Goal: Task Accomplishment & Management: Complete application form

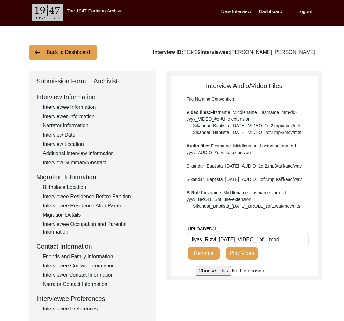
click at [63, 53] on button "Back to Dashboard" at bounding box center [63, 52] width 69 height 15
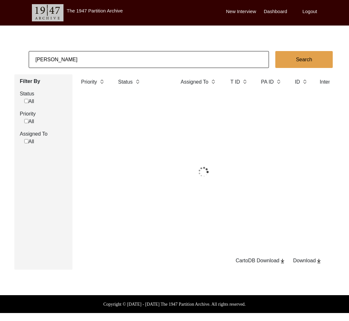
click at [65, 56] on input "[PERSON_NAME]" at bounding box center [149, 59] width 240 height 17
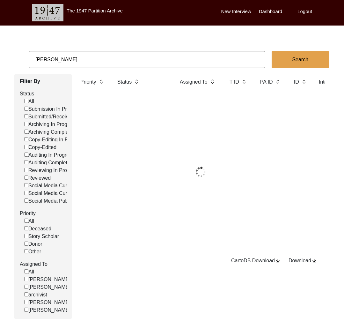
click at [65, 56] on input "[PERSON_NAME]" at bounding box center [147, 59] width 237 height 17
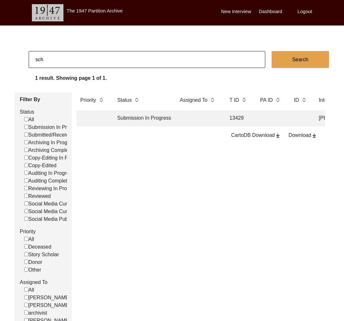
scroll to position [0, 0]
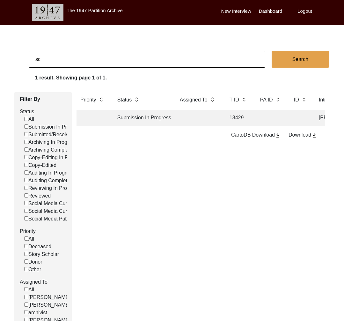
type input "schulu duo"
checkbox input "false"
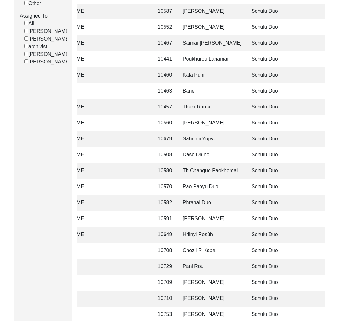
scroll to position [371, 0]
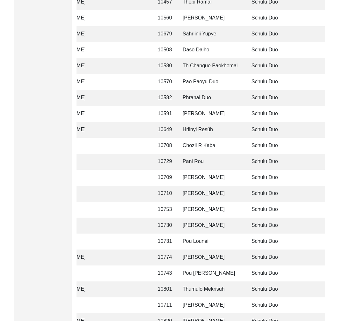
click at [205, 176] on td "[PERSON_NAME]" at bounding box center [211, 178] width 64 height 16
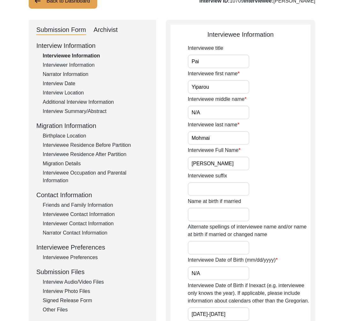
scroll to position [82, 0]
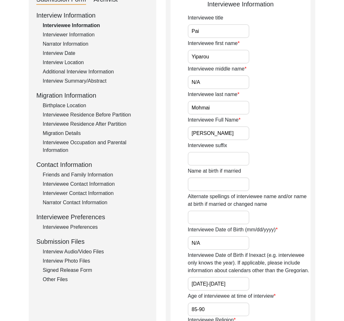
click at [78, 227] on div "Interviewee Preferences" at bounding box center [96, 227] width 106 height 8
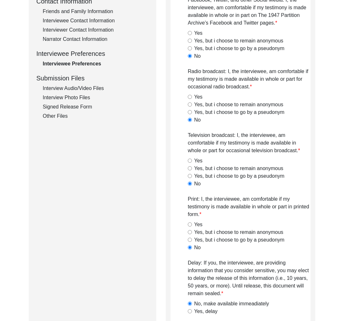
scroll to position [0, 0]
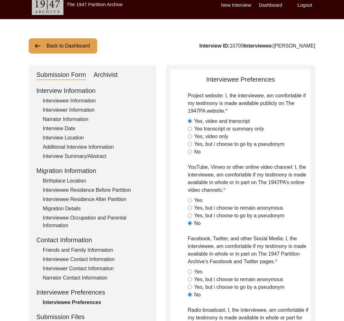
click at [56, 47] on button "Back to Dashboard" at bounding box center [63, 45] width 69 height 15
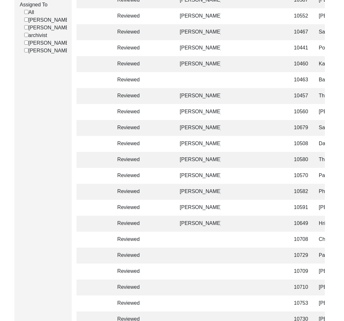
scroll to position [419, 0]
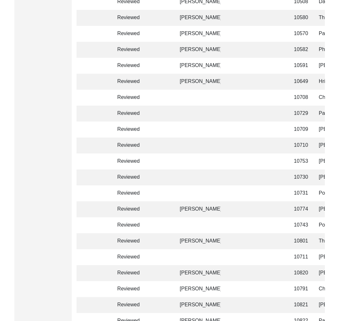
click at [159, 236] on td "Reviewed" at bounding box center [142, 241] width 57 height 16
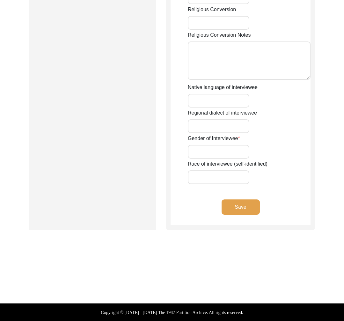
type input "Apfütse"
type input "Thumulo"
type input "N/A"
type input "Mekrisuh"
type input "Thumulo Mekrisuh"
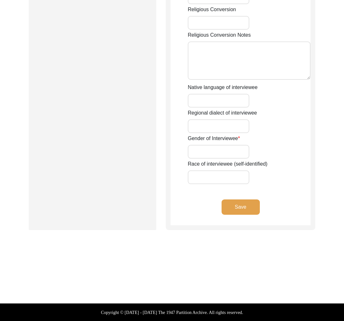
type input "N/A"
type input "1934"
type input "89"
type input "[DEMOGRAPHIC_DATA]"
type input "Converted to [DEMOGRAPHIC_DATA] from the local traditional animistic religion o…"
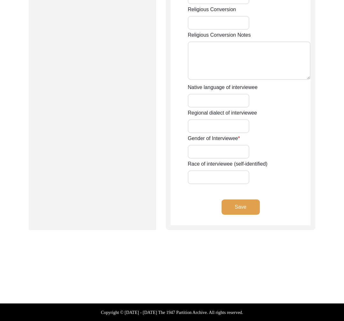
type textarea "The interviewee was raised in the traditional animistic religion of his village…"
type input "Khezha-le"
type input "[PERSON_NAME]-le"
type input "[DEMOGRAPHIC_DATA]"
type input "Chakhesang Naga"
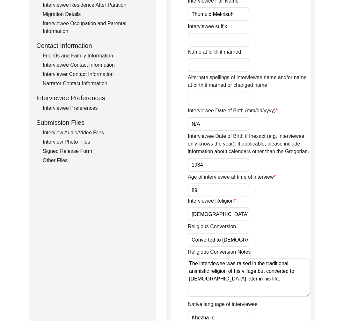
scroll to position [197, 0]
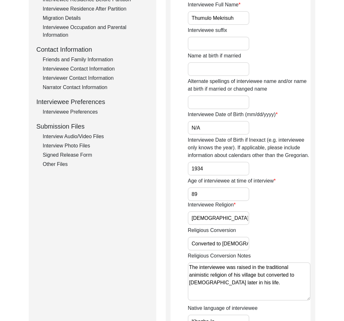
click at [82, 114] on div "Interviewee Preferences" at bounding box center [96, 112] width 106 height 8
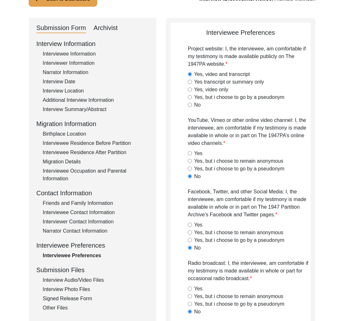
scroll to position [0, 0]
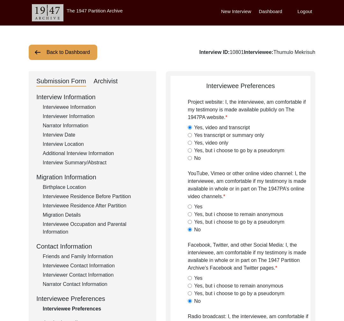
click at [67, 54] on button "Back to Dashboard" at bounding box center [63, 52] width 69 height 15
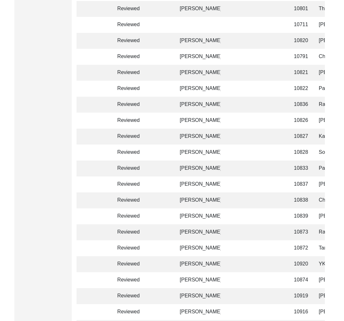
scroll to position [812, 0]
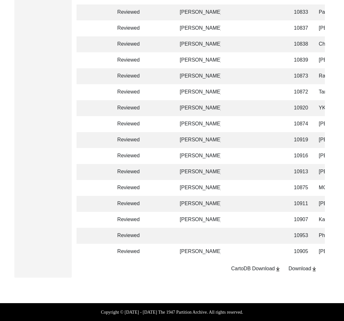
click at [130, 205] on td "Reviewed" at bounding box center [142, 204] width 57 height 16
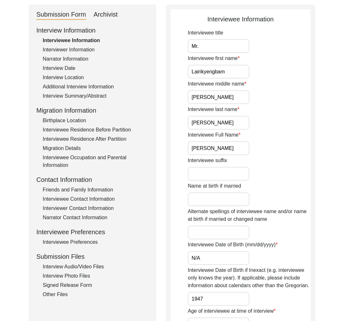
scroll to position [92, 0]
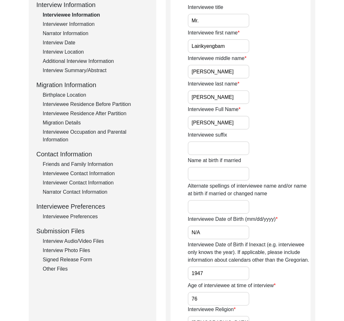
click at [78, 214] on div "Interviewee Preferences" at bounding box center [96, 217] width 106 height 8
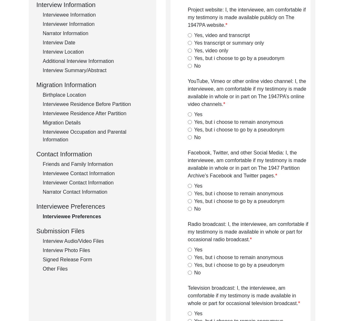
radio input "true"
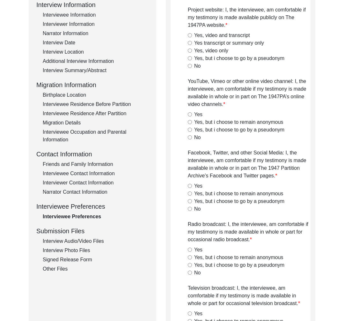
radio input "true"
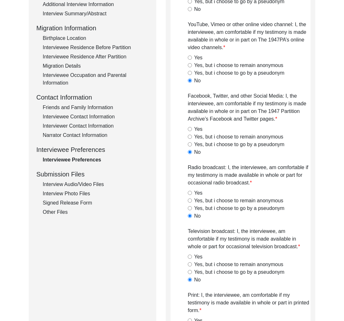
scroll to position [0, 0]
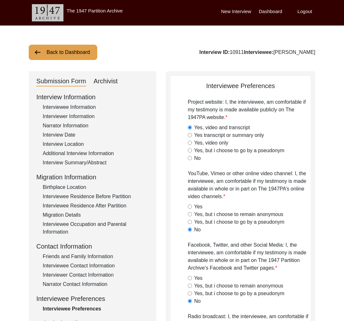
click at [63, 52] on button "Back to Dashboard" at bounding box center [63, 52] width 69 height 15
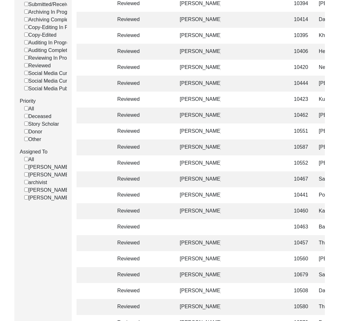
scroll to position [150, 0]
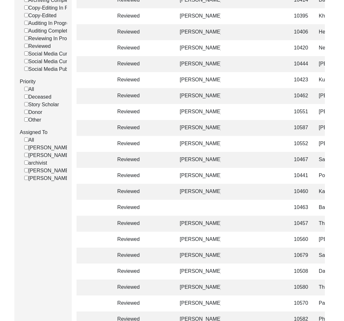
click at [166, 238] on td "Reviewed" at bounding box center [142, 240] width 57 height 16
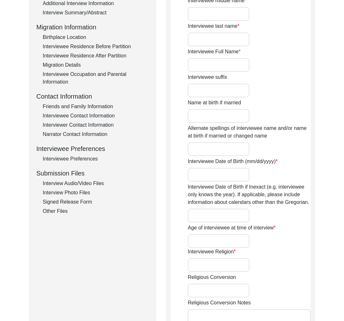
type input "Pai"
type input "Daikho"
type input "N/A"
type input "Ngaoloue"
type input "[PERSON_NAME]"
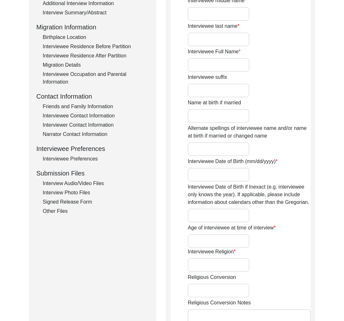
type input "N/A"
type input "1947"
type input "76"
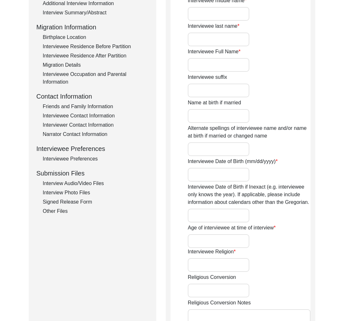
type input "[DEMOGRAPHIC_DATA]"
type input "N/A"
type textarea "N/A"
type input "Poula"
type input "Phyamaila"
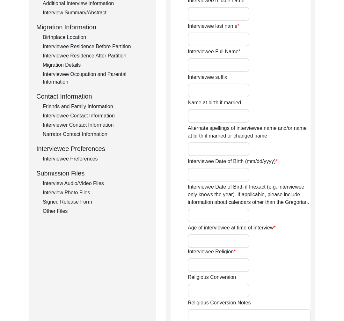
type input "[DEMOGRAPHIC_DATA]"
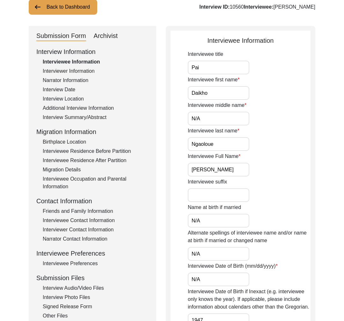
click at [90, 264] on div "Interviewee Preferences" at bounding box center [96, 264] width 106 height 8
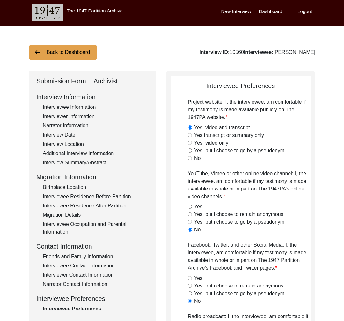
click at [70, 51] on button "Back to Dashboard" at bounding box center [63, 52] width 69 height 15
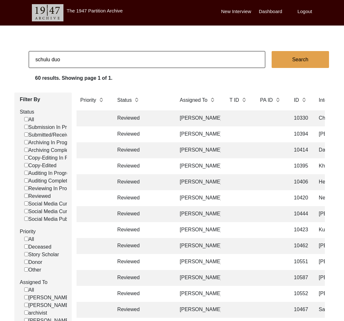
click at [166, 216] on td "Reviewed" at bounding box center [142, 214] width 57 height 16
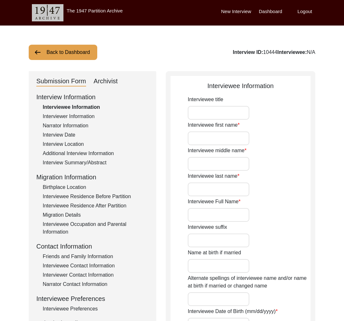
type input "Mr."
type input "Achato"
type input "Yentsao"
type input "Odyuo"
type input "[PERSON_NAME]"
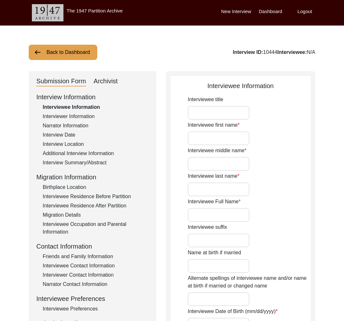
type input "[DATE]"
type input "N/A"
type input "87"
type input "[DEMOGRAPHIC_DATA]"
type input "He converted to [DEMOGRAPHIC_DATA] from [DEMOGRAPHIC_DATA]."
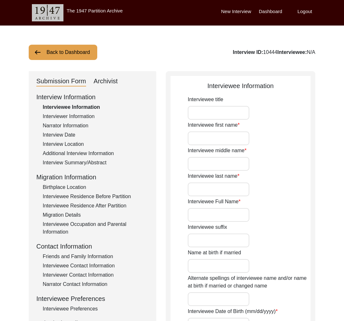
type textarea "He converted to [DEMOGRAPHIC_DATA] alongside the rest of his family after he st…"
type input "Lotha"
type input "[DEMOGRAPHIC_DATA]"
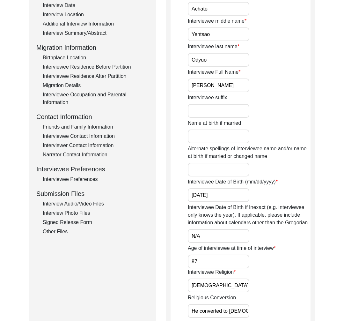
scroll to position [151, 0]
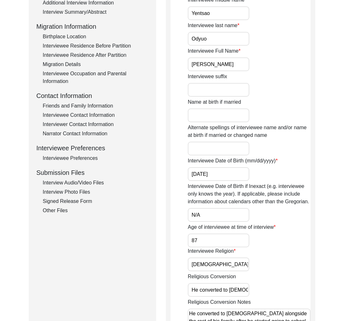
click at [84, 156] on div "Interviewee Preferences" at bounding box center [96, 158] width 106 height 8
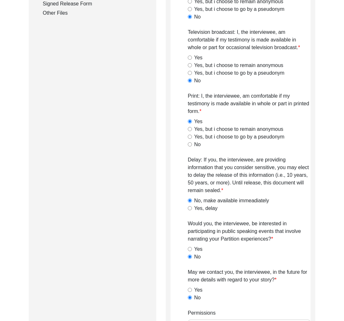
scroll to position [0, 0]
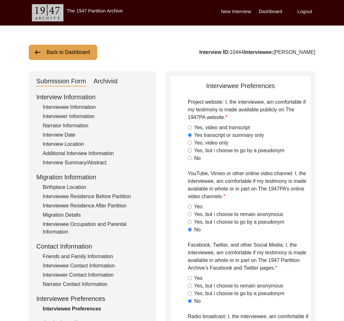
click at [85, 51] on button "Back to Dashboard" at bounding box center [63, 52] width 69 height 15
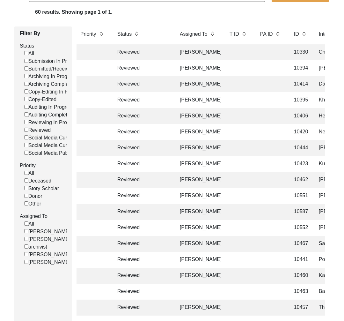
scroll to position [130, 0]
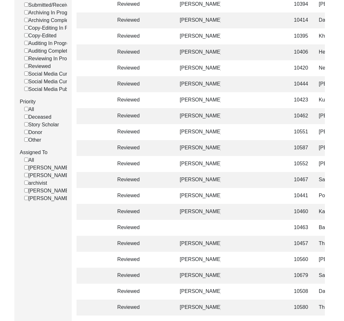
click at [148, 278] on td "Reviewed" at bounding box center [142, 276] width 57 height 16
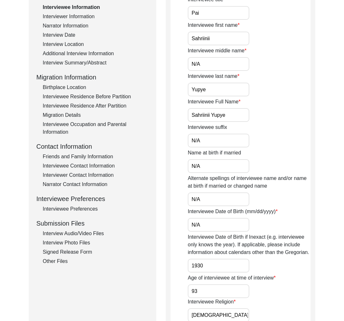
scroll to position [78, 0]
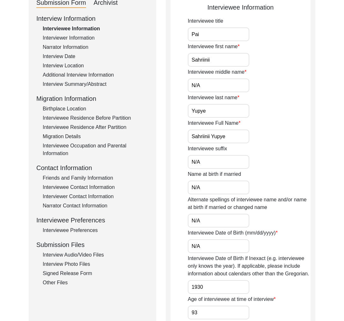
click at [93, 232] on div "Interviewee Preferences" at bounding box center [96, 230] width 106 height 8
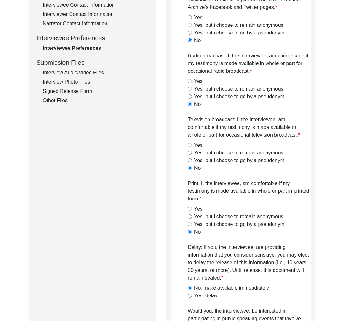
scroll to position [0, 0]
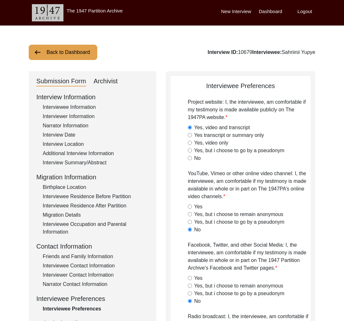
click at [82, 54] on button "Back to Dashboard" at bounding box center [63, 52] width 69 height 15
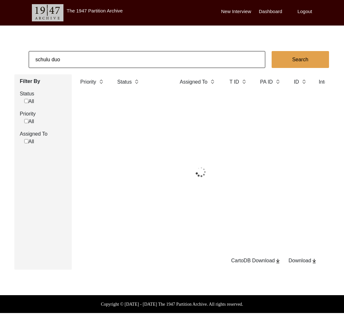
click at [70, 53] on input "schulu duo" at bounding box center [147, 59] width 237 height 17
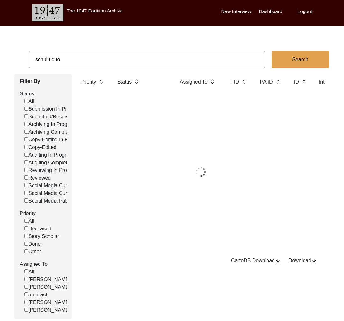
click at [76, 56] on input "schulu duo" at bounding box center [147, 59] width 237 height 17
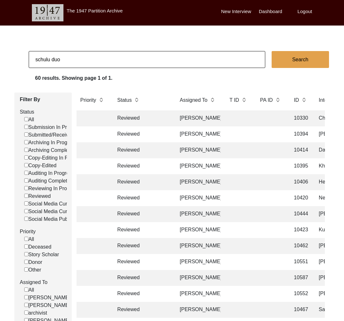
click at [76, 56] on input "schulu duo" at bounding box center [147, 59] width 237 height 17
type input "[PERSON_NAME]"
checkbox input "false"
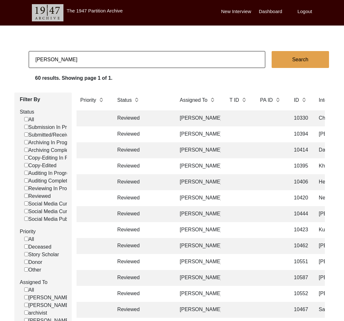
checkbox input "false"
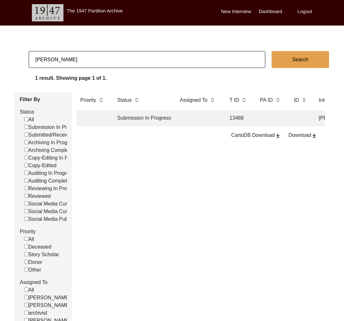
click at [149, 114] on td "Submission In Progress" at bounding box center [142, 118] width 57 height 16
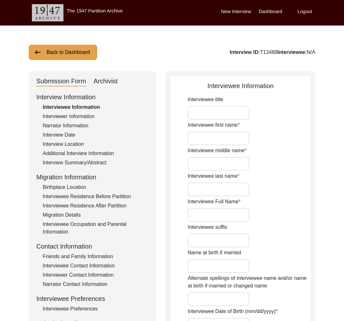
type input "[PERSON_NAME]"
type input "[PERSON_NAME] [PERSON_NAME]"
type input "[DATE]"
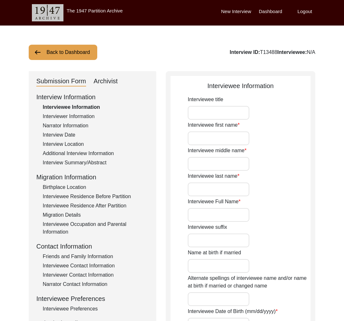
type input "82"
type input "[DEMOGRAPHIC_DATA]"
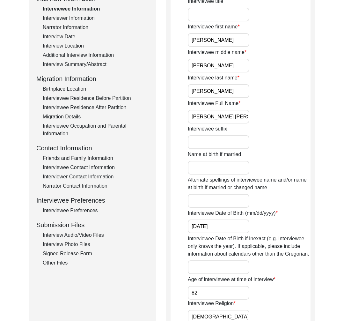
scroll to position [116, 0]
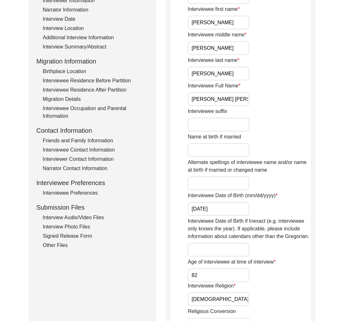
click at [88, 217] on div "Interview Audio/Video Files" at bounding box center [96, 218] width 106 height 8
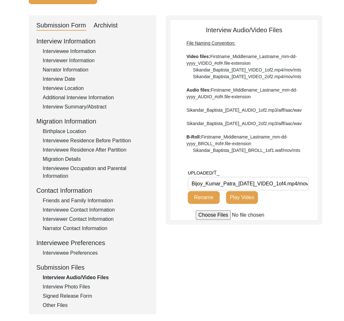
scroll to position [8, 0]
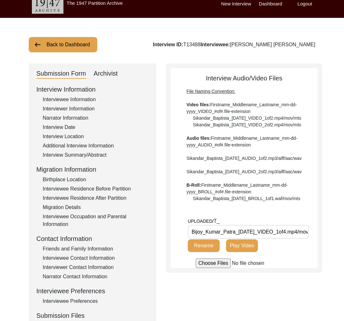
click at [90, 45] on button "Back to Dashboard" at bounding box center [63, 44] width 69 height 15
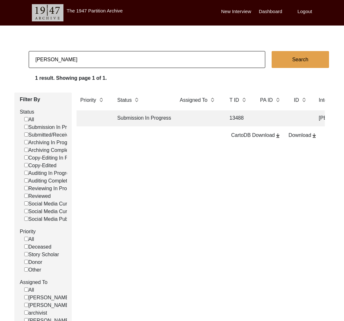
click at [58, 65] on input "[PERSON_NAME]" at bounding box center [147, 59] width 237 height 17
click at [58, 64] on input "[PERSON_NAME]" at bounding box center [147, 59] width 237 height 17
click at [97, 59] on input "[PERSON_NAME]" at bounding box center [147, 59] width 237 height 17
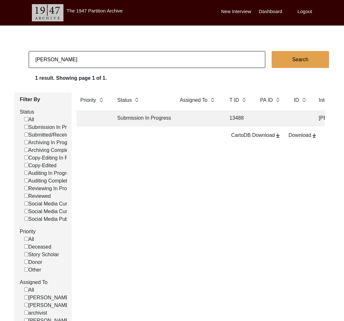
click at [97, 58] on input "[PERSON_NAME]" at bounding box center [147, 59] width 237 height 17
click at [96, 57] on input "[PERSON_NAME]" at bounding box center [147, 59] width 237 height 17
type input "11575"
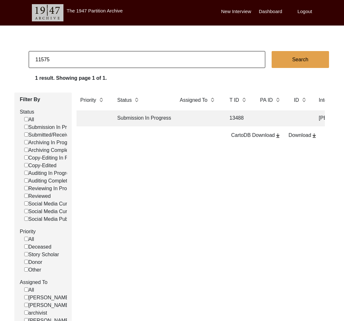
checkbox input "false"
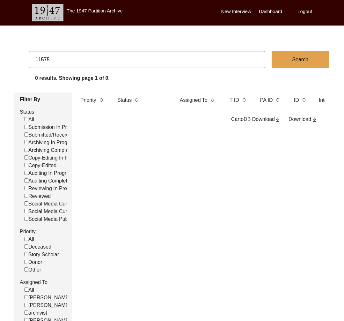
click at [40, 58] on input "11575" at bounding box center [147, 59] width 237 height 17
type input "11475"
checkbox input "false"
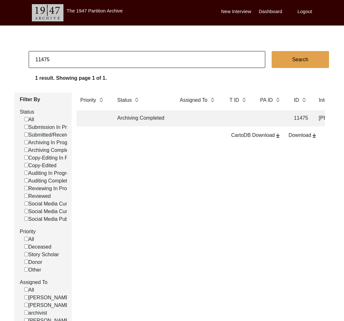
click at [170, 120] on td "Archiving Completed" at bounding box center [142, 118] width 57 height 16
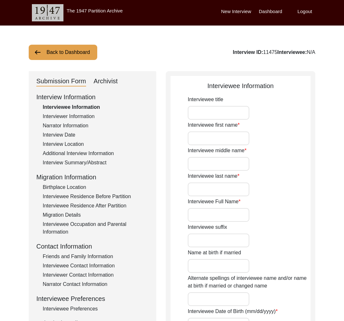
type input "Mrs."
type input "[PERSON_NAME]"
type input "-"
type input "Ramachandran"
type input "[PERSON_NAME]"
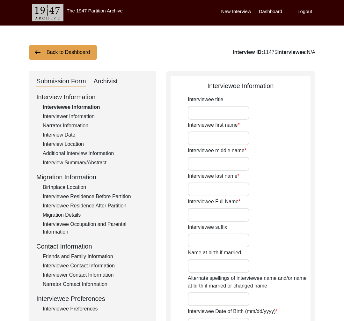
type input "[DATE]"
type input "82"
type input "[DEMOGRAPHIC_DATA]"
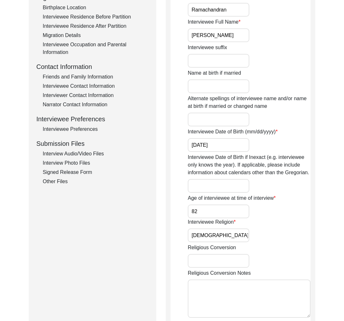
scroll to position [179, 0]
click at [57, 186] on div "Submission Form Archivist Interview Information Interviewee Information Intervi…" at bounding box center [93, 180] width 128 height 576
click at [58, 181] on div "Other Files" at bounding box center [96, 182] width 106 height 8
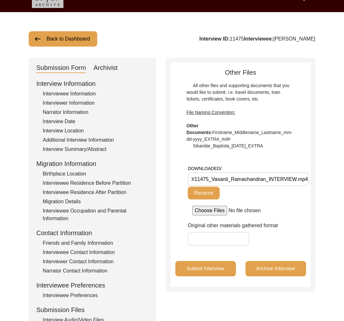
scroll to position [0, 0]
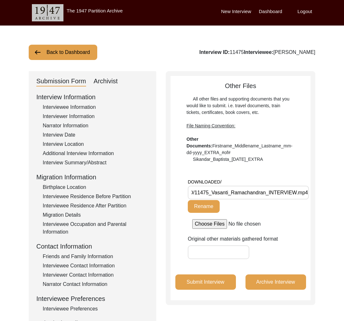
click at [105, 76] on div "Submission Form Archivist Interview Information Interviewee Information Intervi…" at bounding box center [93, 220] width 128 height 299
click at [108, 78] on div "Archivist" at bounding box center [106, 81] width 24 height 10
select select "Archiving Completed"
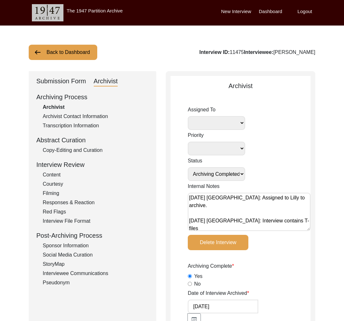
click at [95, 150] on div "Copy-Editing and Curation" at bounding box center [96, 150] width 106 height 8
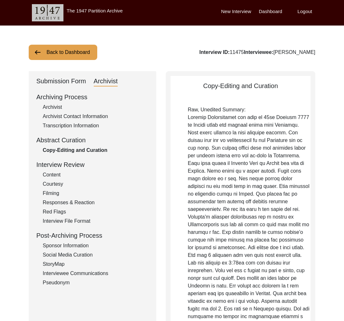
click at [63, 106] on div "Archivist" at bounding box center [96, 107] width 106 height 8
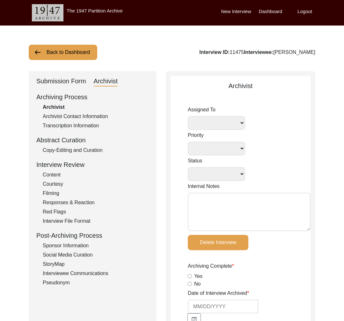
select select
select select "Archiving Completed"
type textarea "[DATE] [GEOGRAPHIC_DATA]: Assigned to Lilly to archive. [DATE] [GEOGRAPHIC_DATA…"
radio input "true"
type input "[DATE]"
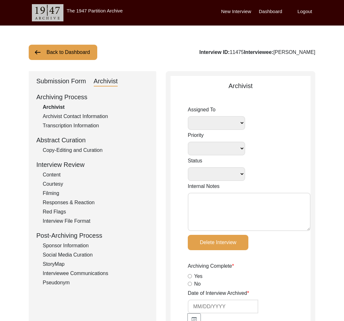
type textarea "[Loremipsu] do Sita 11, 3860 co Adipiscin Elitsed Doeiusmodte Incididuntu • lab…"
radio input "true"
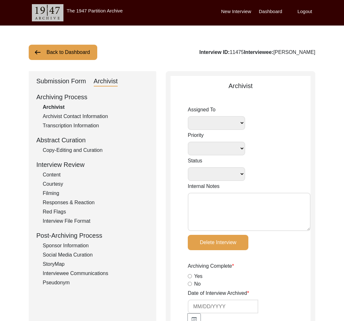
radio input "true"
type input "1:31:22"
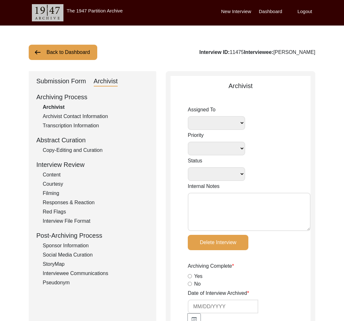
radio input "true"
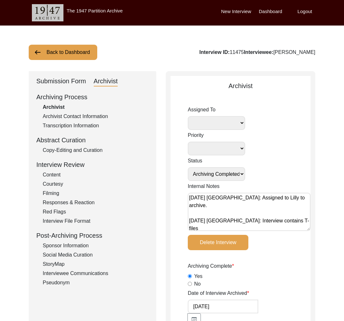
radio input "true"
type input "22"
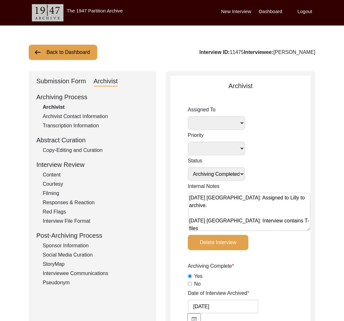
radio input "true"
type textarea "Note from interviewer: "There is one part around the end of her interview where…"
type input "mp4"
type input "15.31 GB"
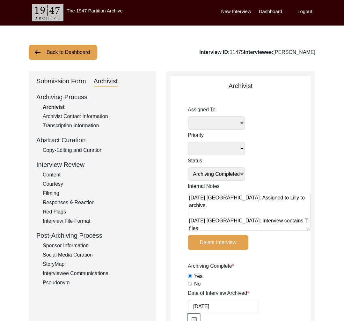
select select
click at [68, 118] on div "Archivist Contact Information" at bounding box center [96, 117] width 106 height 8
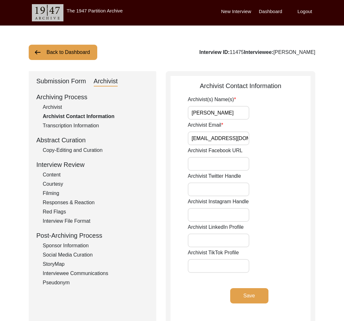
click at [70, 149] on div "Copy-Editing and Curation" at bounding box center [96, 150] width 106 height 8
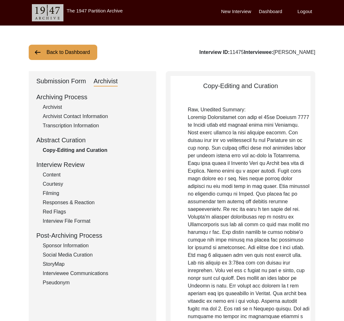
click at [78, 270] on div "Interviewee Communications" at bounding box center [96, 273] width 106 height 8
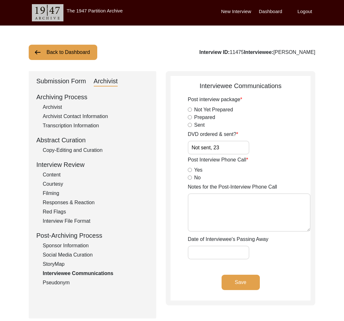
click at [60, 51] on button "Back to Dashboard" at bounding box center [63, 52] width 69 height 15
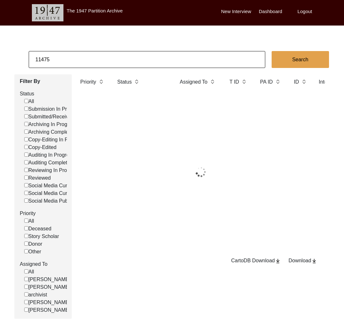
click at [77, 63] on input "11475" at bounding box center [147, 59] width 237 height 17
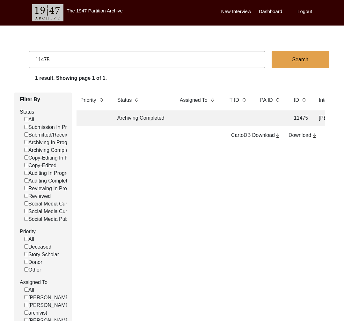
click at [77, 63] on input "11475" at bounding box center [147, 59] width 237 height 17
type input "anushka"
checkbox input "false"
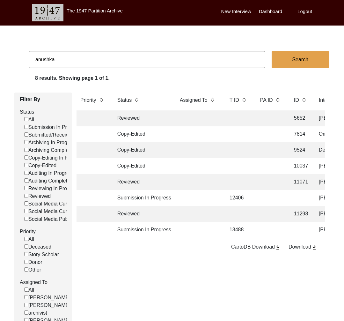
type input "[PERSON_NAME]"
checkbox input "false"
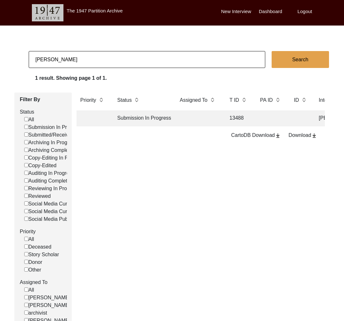
click at [190, 119] on td at bounding box center [198, 118] width 45 height 16
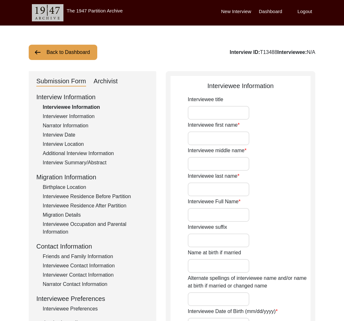
type input "[PERSON_NAME]"
type input "[PERSON_NAME] [PERSON_NAME]"
type input "[DATE]"
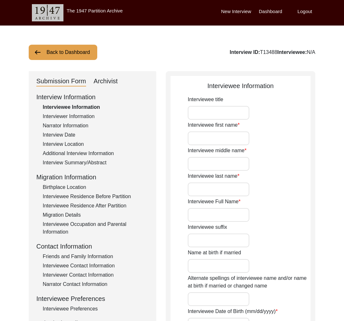
type input "82"
type input "[DEMOGRAPHIC_DATA]"
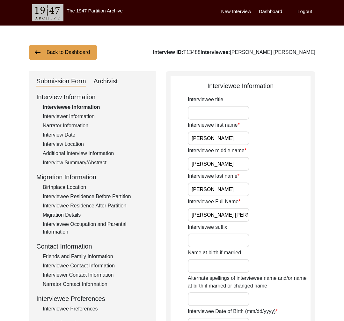
click at [69, 134] on div "Interview Date" at bounding box center [96, 135] width 106 height 8
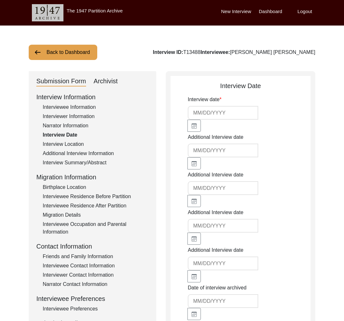
type input "[DATE]"
click at [68, 49] on button "Back to Dashboard" at bounding box center [63, 52] width 69 height 15
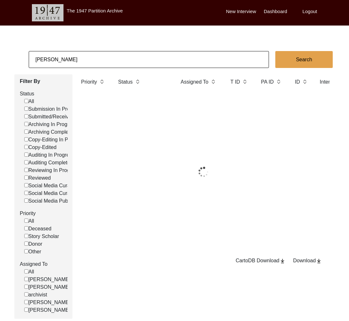
click at [78, 56] on input "[PERSON_NAME]" at bounding box center [149, 59] width 240 height 17
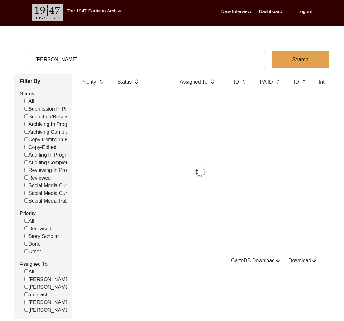
click at [78, 56] on input "[PERSON_NAME]" at bounding box center [147, 59] width 237 height 17
paste input "[PERSON_NAME]"
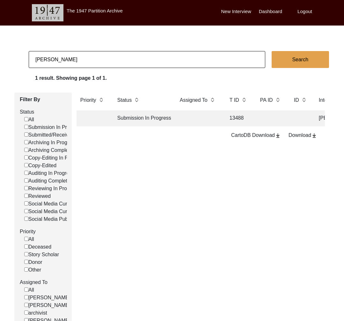
type input "[PERSON_NAME]"
checkbox input "false"
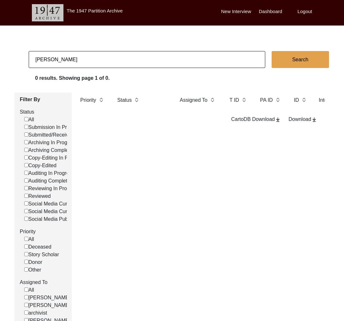
click at [63, 55] on input "[PERSON_NAME]" at bounding box center [147, 59] width 237 height 17
paste input "[PERSON_NAME]"
type input "Bharti"
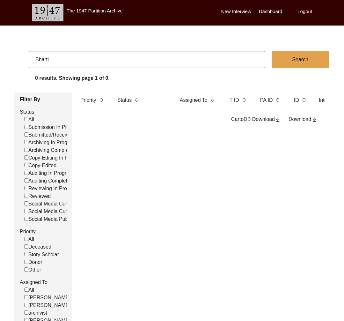
checkbox input "false"
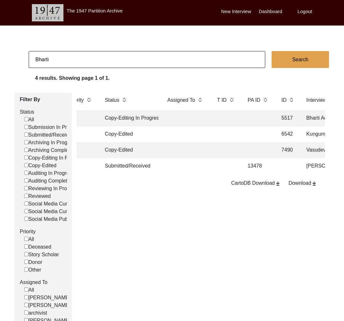
scroll to position [0, 72]
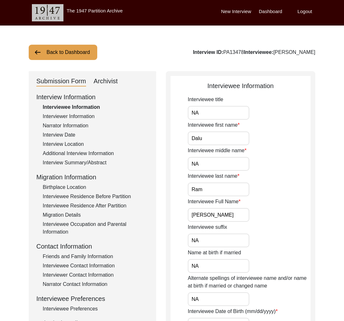
click at [253, 55] on div "Interview ID: PA13478 Interviewee: [PERSON_NAME]" at bounding box center [254, 52] width 122 height 8
copy div "PA13478"
click at [78, 118] on div "Interviewer Information" at bounding box center [96, 117] width 106 height 8
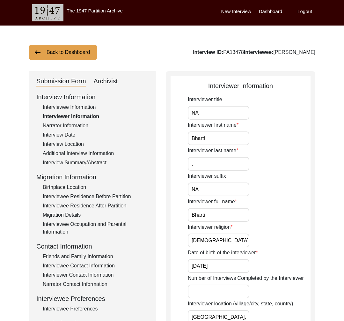
click at [80, 107] on div "Interviewee Information" at bounding box center [96, 107] width 106 height 8
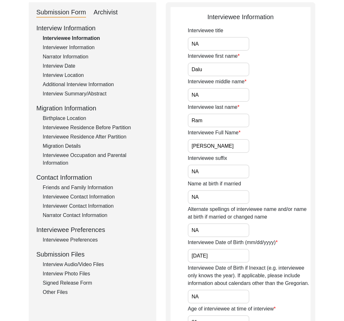
scroll to position [42, 0]
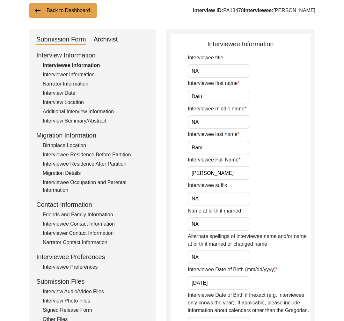
click at [95, 121] on div "Interview Summary/Abstract" at bounding box center [96, 121] width 106 height 8
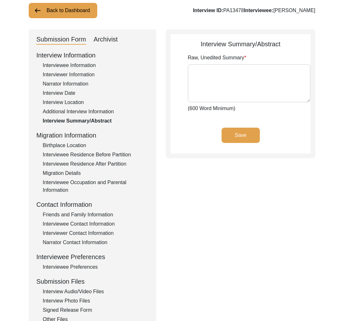
type textarea "Lore Ips dol sita co Adipis 7, 6559, el sed doeiusm te Incididuntut, labo Etdol…"
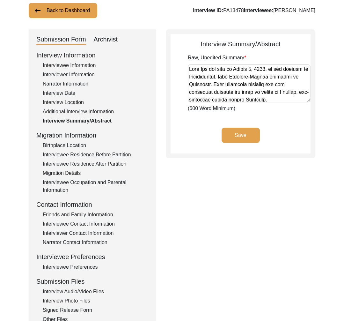
click at [78, 62] on div "Interviewee Information" at bounding box center [96, 66] width 106 height 8
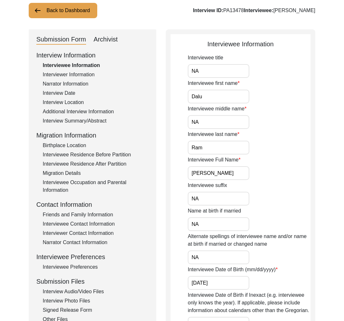
click at [84, 74] on div "Interviewer Information" at bounding box center [96, 75] width 106 height 8
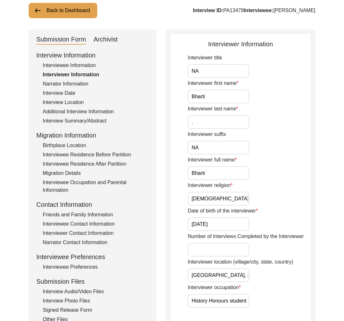
click at [64, 99] on div "Interview Location" at bounding box center [96, 103] width 106 height 8
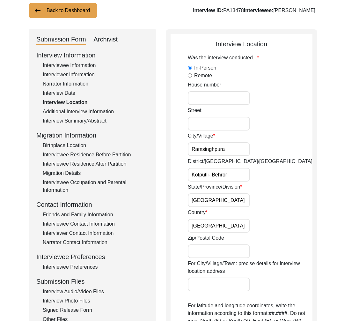
click at [64, 91] on div "Interview Date" at bounding box center [96, 93] width 106 height 8
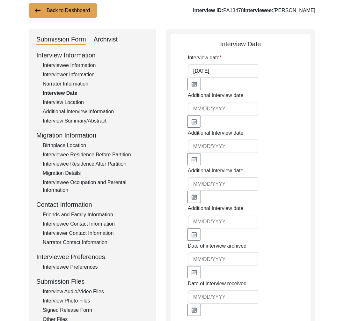
click at [64, 64] on div "Interviewee Information" at bounding box center [96, 66] width 106 height 8
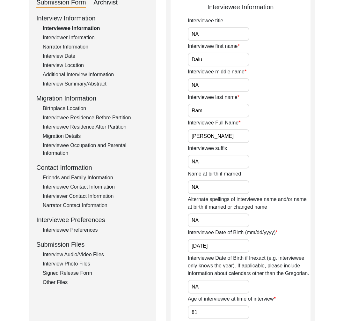
click at [77, 122] on div "Interview Information Interviewee Information Interviewer Information Narrator …" at bounding box center [92, 149] width 112 height 273
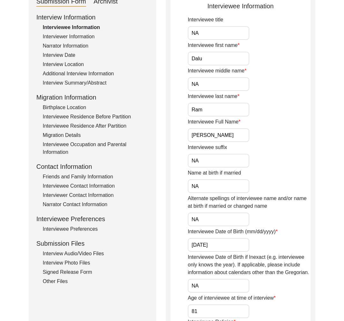
click at [75, 111] on div "Birthplace Location" at bounding box center [96, 108] width 106 height 8
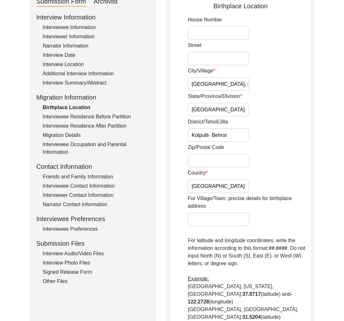
click at [86, 118] on div "Interviewee Residence Before Partition" at bounding box center [96, 117] width 106 height 8
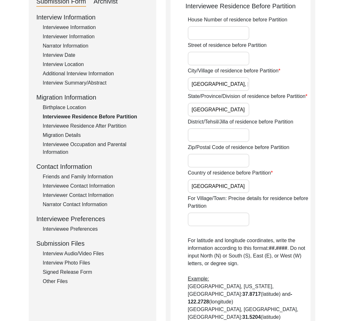
click at [85, 132] on div "Migration Details" at bounding box center [96, 135] width 106 height 8
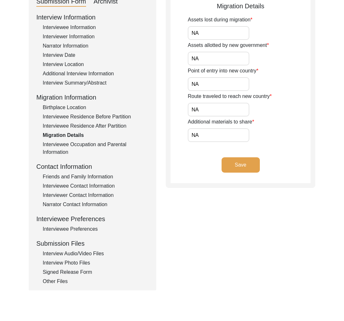
click at [81, 147] on div "Interviewee Occupation and Parental Information" at bounding box center [96, 148] width 106 height 15
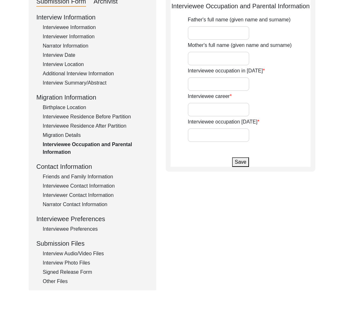
type input "Student"
type input "Armed Forces"
type input "Retired from Army"
click at [85, 179] on div "Friends and Family Information" at bounding box center [96, 177] width 106 height 8
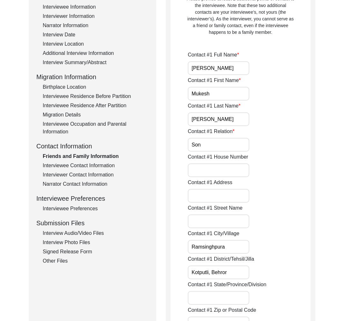
scroll to position [0, 0]
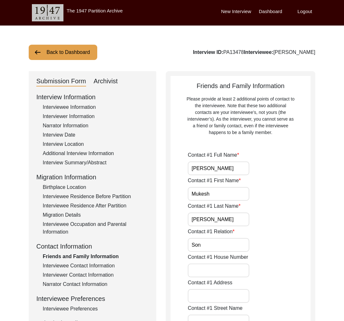
click at [71, 265] on div "Interviewee Contact Information" at bounding box center [96, 266] width 106 height 8
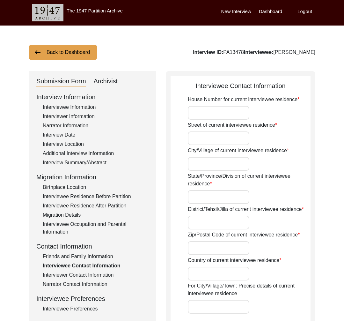
type input "NA"
type input "[GEOGRAPHIC_DATA]"
type input "Ramsinghpura"
type input "[GEOGRAPHIC_DATA]"
type input "Kotputli- Behror"
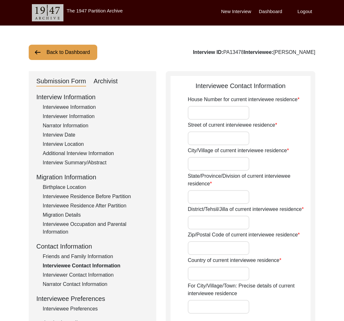
type input "303108"
type input "[GEOGRAPHIC_DATA]"
type input "Ramsinghpura, Kotputli- [GEOGRAPHIC_DATA], [GEOGRAPHIC_DATA]"
type input "27.7520"
type input "76.2238"
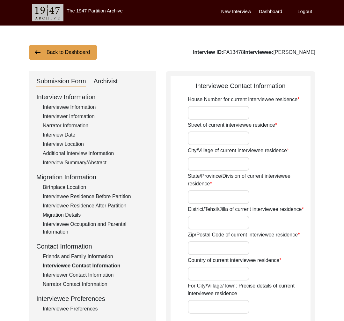
type input "9928884385"
type input "[EMAIL_ADDRESS][DOMAIN_NAME]"
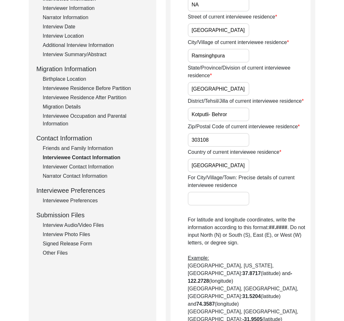
scroll to position [83, 0]
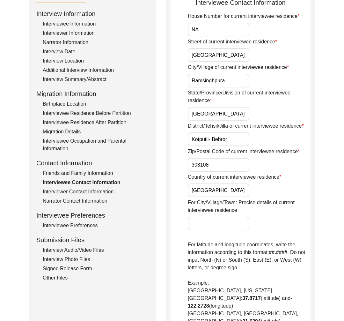
click at [72, 190] on div "Interviewer Contact Information" at bounding box center [96, 192] width 106 height 8
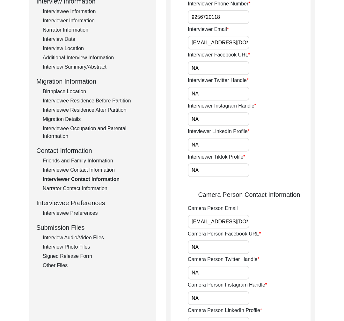
scroll to position [125, 0]
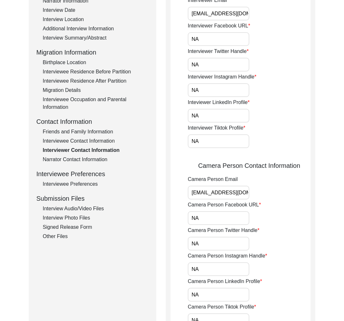
click at [78, 159] on div "Narrator Contact Information" at bounding box center [96, 160] width 106 height 8
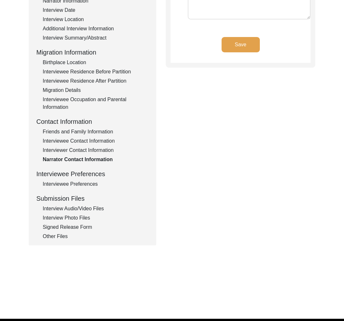
click at [82, 183] on div "Interviewee Preferences" at bounding box center [96, 184] width 106 height 8
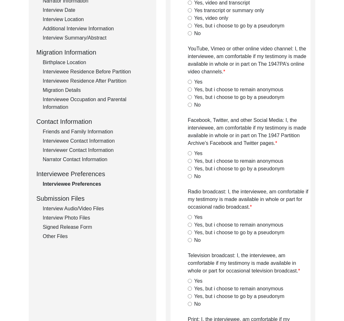
radio input "true"
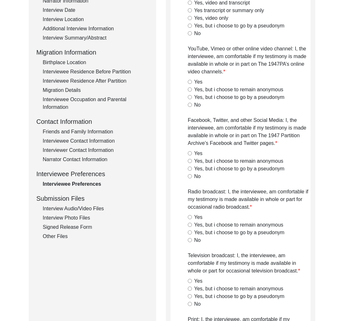
radio input "true"
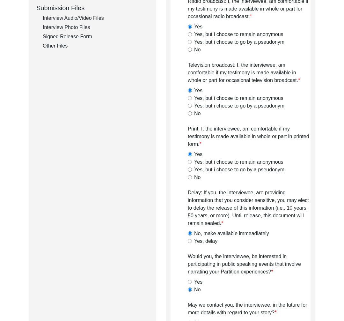
scroll to position [41, 0]
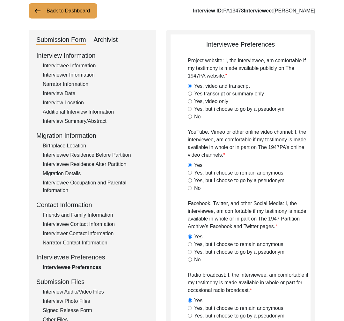
click at [70, 291] on div "Interview Audio/Video Files" at bounding box center [96, 292] width 106 height 8
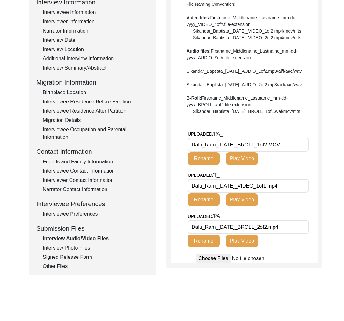
scroll to position [0, 0]
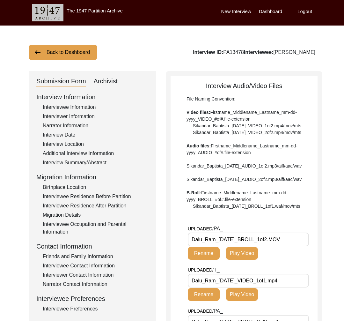
click at [64, 109] on div "Interviewee Information" at bounding box center [96, 107] width 106 height 8
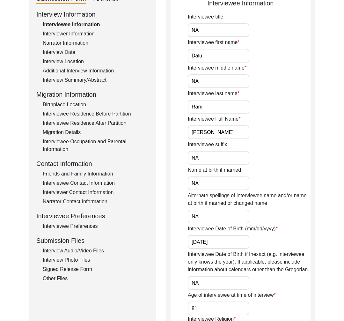
scroll to position [101, 0]
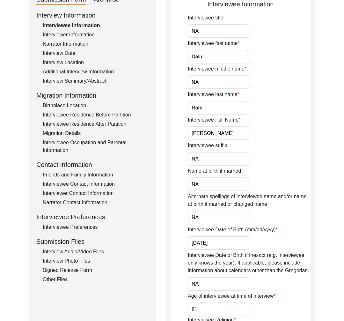
click at [75, 79] on div "Interview Summary/Abstract" at bounding box center [96, 81] width 106 height 8
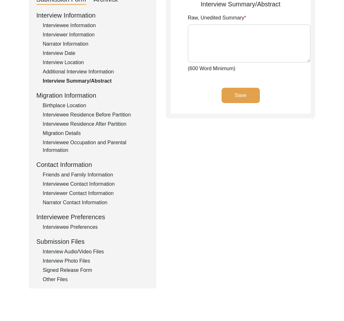
type textarea "Lore Ips dol sita co Adipis 7, 6559, el sed doeiusm te Incididuntut, labo Etdol…"
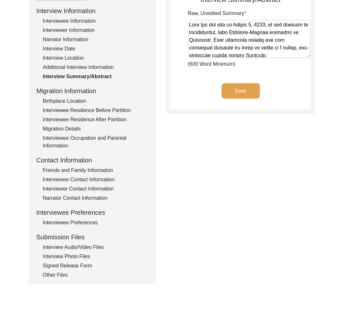
click at [70, 32] on div "Interviewer Information" at bounding box center [96, 30] width 106 height 8
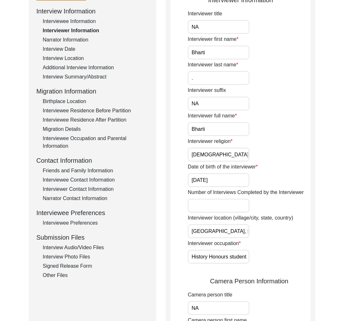
scroll to position [86, 0]
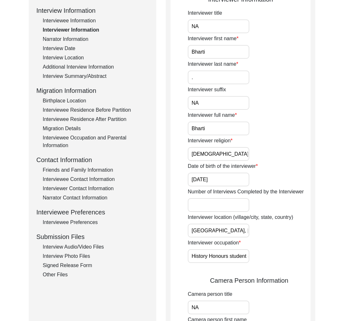
click at [62, 257] on div "Interview Photo Files" at bounding box center [96, 256] width 106 height 8
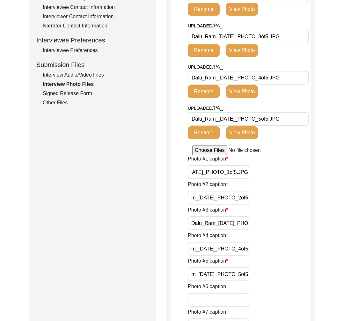
scroll to position [260, 0]
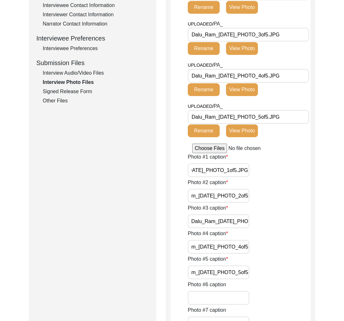
click at [246, 130] on button "View Photo" at bounding box center [242, 130] width 32 height 13
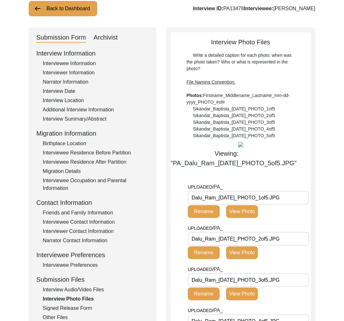
scroll to position [71, 0]
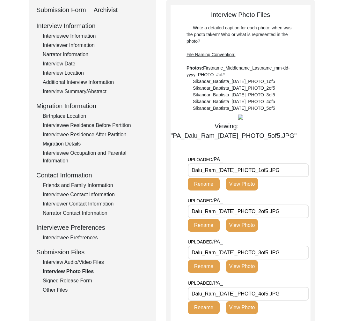
click at [86, 279] on div "Signed Release Form" at bounding box center [96, 281] width 106 height 8
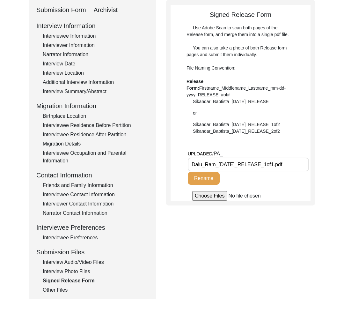
click at [65, 290] on div "Other Files" at bounding box center [96, 290] width 106 height 8
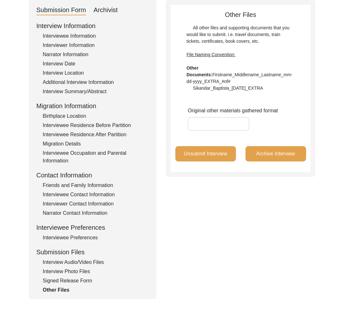
click at [70, 263] on div "Interview Audio/Video Files" at bounding box center [96, 262] width 106 height 8
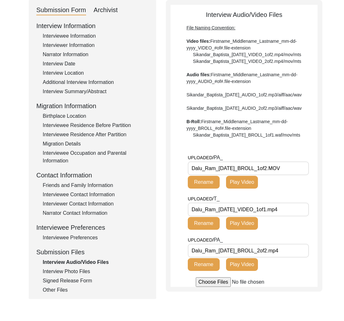
scroll to position [0, 0]
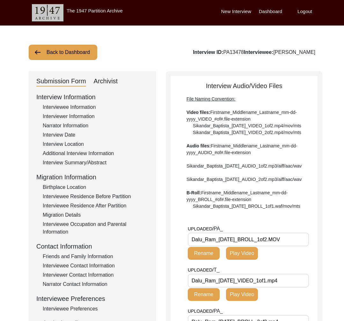
click at [302, 51] on div "Interview ID: PA13478 Interviewee: [PERSON_NAME]" at bounding box center [254, 52] width 122 height 8
drag, startPoint x: 293, startPoint y: 53, endPoint x: 329, endPoint y: 52, distance: 36.0
click at [329, 52] on div "Back to Dashboard Interview ID: PA13478 Interviewee: [PERSON_NAME] Submission F…" at bounding box center [172, 222] width 344 height 392
copy div "[PERSON_NAME]"
click at [80, 166] on div "Interview Summary/Abstract" at bounding box center [96, 163] width 106 height 8
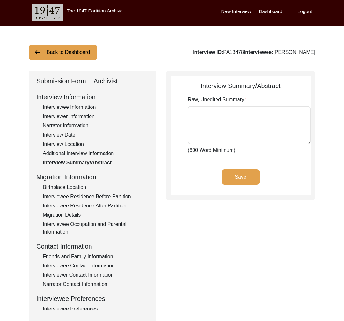
type textarea "Lore Ips dol sita co Adipis 7, 6559, el sed doeiusm te Incididuntut, labo Etdol…"
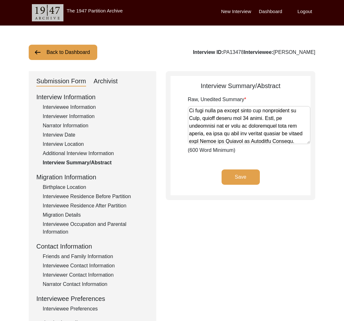
scroll to position [676, 0]
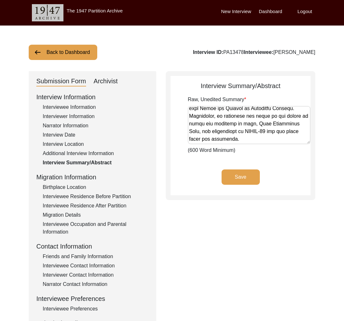
drag, startPoint x: 215, startPoint y: 130, endPoint x: 210, endPoint y: 123, distance: 8.6
click at [209, 112] on textarea "Raw, Unedited Summary" at bounding box center [249, 125] width 123 height 38
drag, startPoint x: 210, startPoint y: 123, endPoint x: 217, endPoint y: 121, distance: 6.6
click at [210, 122] on textarea "Raw, Unedited Summary" at bounding box center [249, 125] width 123 height 38
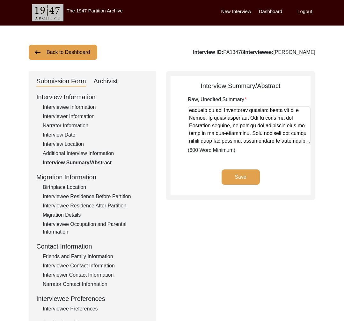
scroll to position [0, 0]
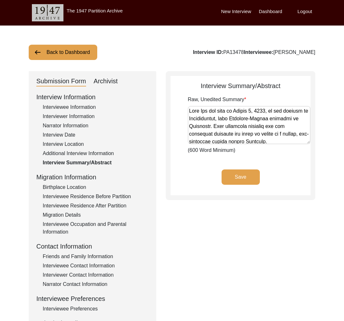
drag, startPoint x: 218, startPoint y: 119, endPoint x: 194, endPoint y: 36, distance: 86.8
click at [194, 36] on div "Back to Dashboard Interview ID: PA13478 Interviewee: [PERSON_NAME] Submission F…" at bounding box center [172, 222] width 344 height 392
click at [65, 122] on div "Narrator Information" at bounding box center [96, 126] width 106 height 8
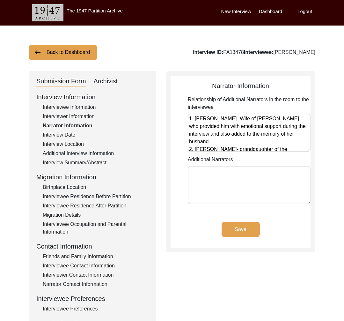
click at [67, 134] on div "Interview Date" at bounding box center [96, 135] width 106 height 8
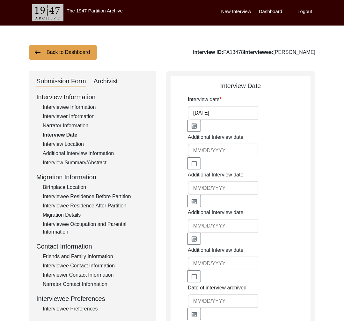
click at [70, 111] on div "Interview Information Interviewee Information Interviewer Information Narrator …" at bounding box center [92, 228] width 112 height 273
click at [69, 107] on div "Interviewee Information" at bounding box center [96, 107] width 106 height 8
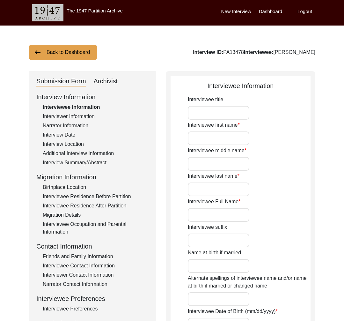
type input "NA"
type input "Dalu"
type input "NA"
type input "Ram"
type input "[PERSON_NAME]"
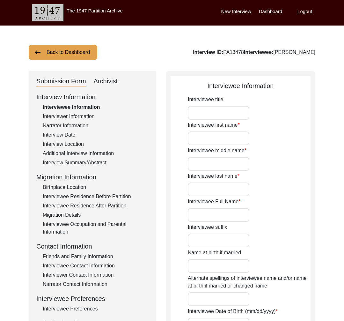
type input "NA"
type input "[DATE]"
type input "NA"
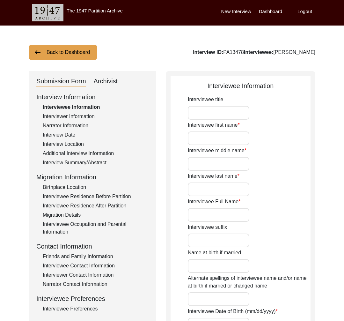
type input "81"
type input "[DEMOGRAPHIC_DATA]"
type input "NA"
type textarea "NA"
type input "Hindi"
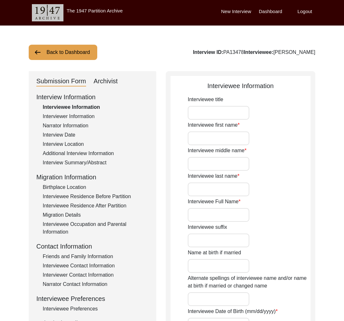
type input "Dhundhari"
type input "[DEMOGRAPHIC_DATA]"
type input "NA"
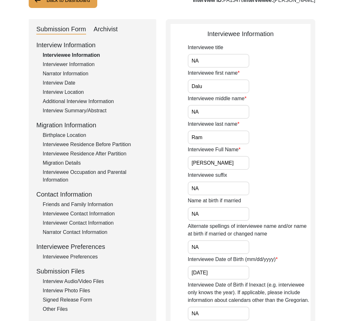
scroll to position [54, 0]
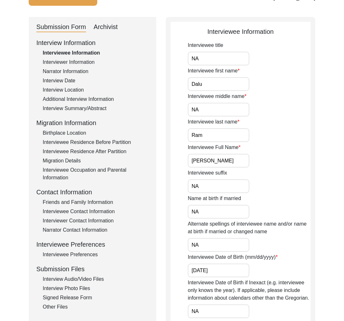
click at [89, 109] on div "Interview Summary/Abstract" at bounding box center [96, 109] width 106 height 8
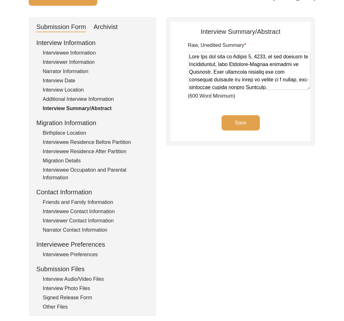
click at [73, 53] on div "Interviewee Information" at bounding box center [96, 53] width 106 height 8
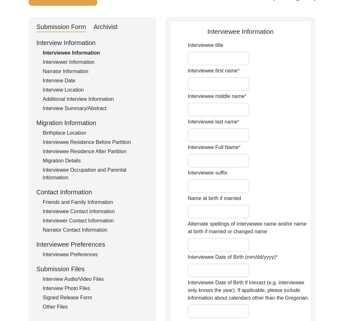
type input "NA"
type input "Dalu"
type input "NA"
type input "Ram"
type input "[PERSON_NAME]"
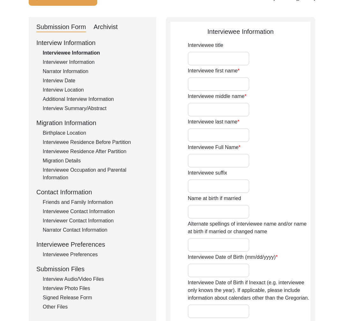
type input "NA"
type input "[DATE]"
type input "NA"
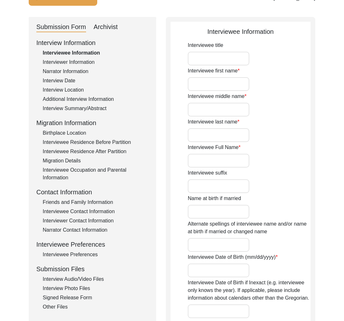
type input "81"
type input "[DEMOGRAPHIC_DATA]"
type input "NA"
type textarea "NA"
type input "Hindi"
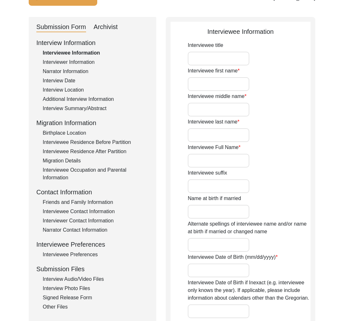
type input "Dhundhari"
click at [85, 288] on div "Interview Photo Files" at bounding box center [96, 289] width 106 height 8
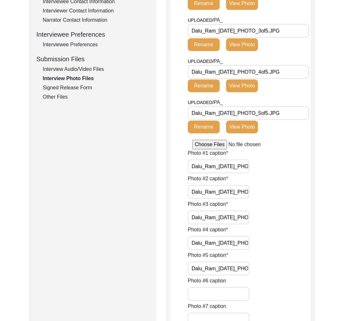
scroll to position [0, 42]
click at [247, 87] on button "View Photo" at bounding box center [242, 85] width 32 height 13
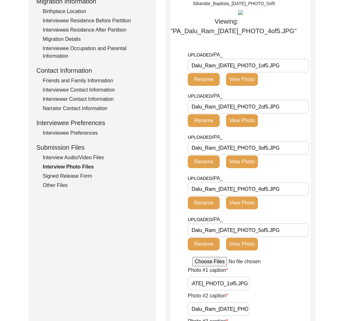
scroll to position [77, 0]
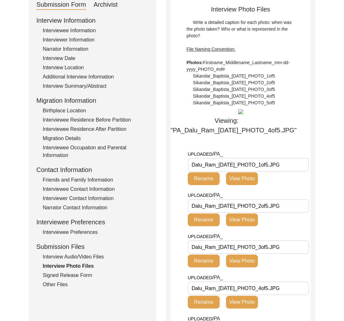
click at [243, 185] on button "View Photo" at bounding box center [242, 178] width 32 height 13
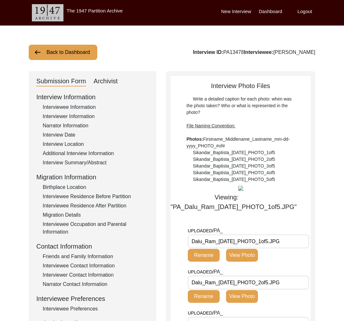
click at [77, 56] on button "Back to Dashboard" at bounding box center [63, 52] width 69 height 15
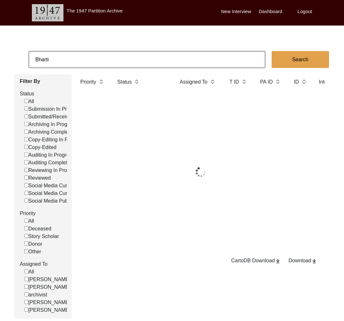
click at [83, 59] on input "Bharti" at bounding box center [147, 59] width 237 height 17
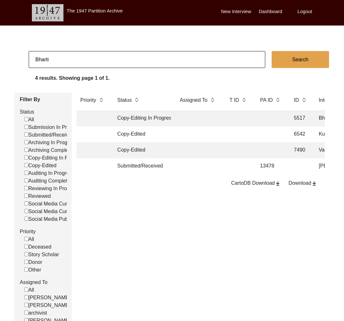
click at [83, 59] on input "Bharti" at bounding box center [147, 59] width 237 height 17
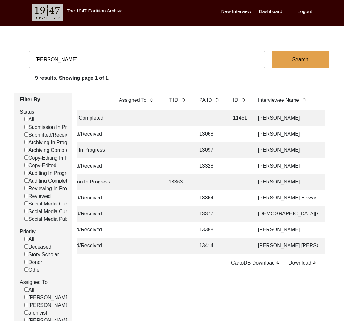
scroll to position [0, 60]
click at [107, 65] on input "[PERSON_NAME]" at bounding box center [147, 59] width 237 height 17
paste input "[PERSON_NAME]"
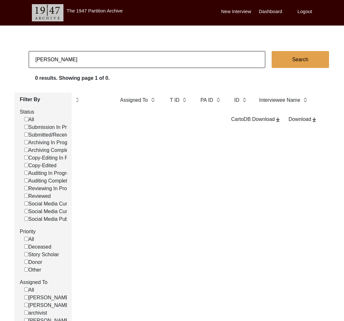
click at [156, 68] on app-records-search "[PERSON_NAME] Search 0 results. Showing page 1 of 0. Filter By Status All Submi…" at bounding box center [172, 194] width 344 height 286
click at [154, 67] on input "[PERSON_NAME]" at bounding box center [147, 59] width 237 height 17
click at [153, 64] on input "[PERSON_NAME]" at bounding box center [147, 59] width 237 height 17
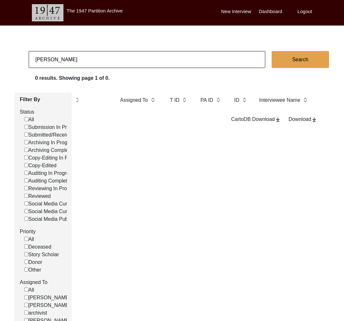
click at [153, 64] on input "[PERSON_NAME]" at bounding box center [147, 59] width 237 height 17
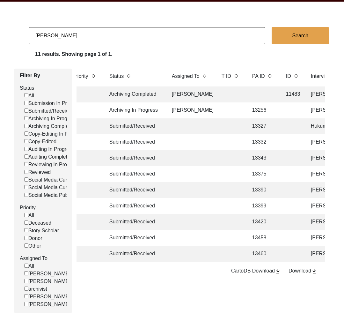
scroll to position [0, 0]
